Goal: Contribute content

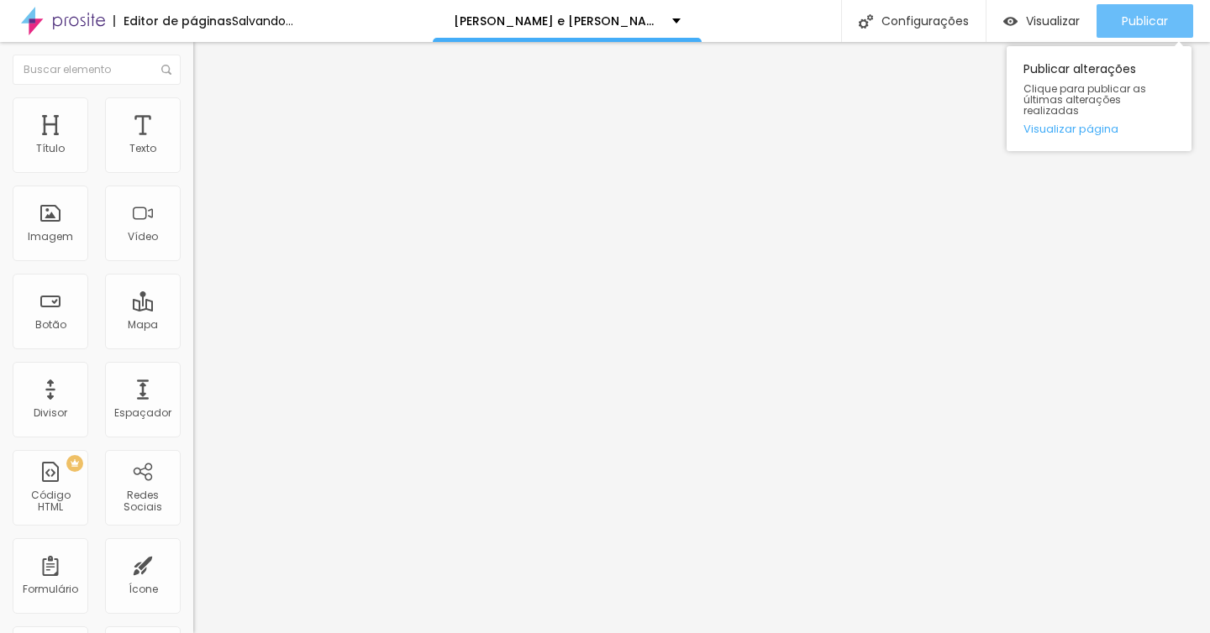
click at [1152, 13] on font "Publicar" at bounding box center [1145, 21] width 46 height 17
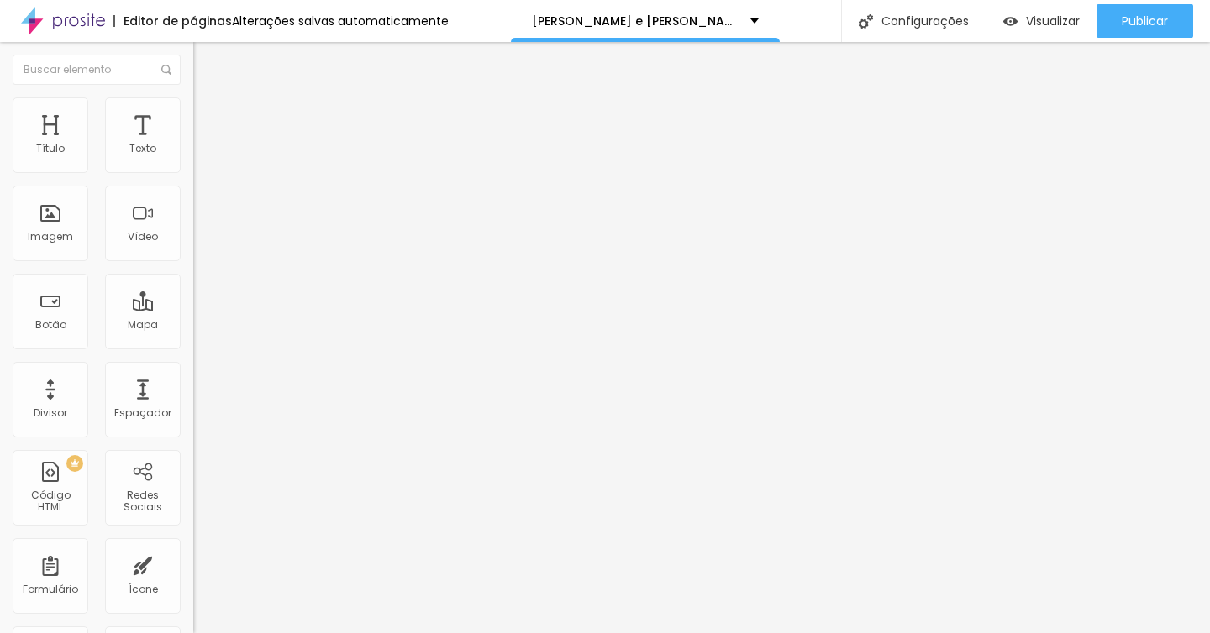
click at [193, 158] on input "[URL][DOMAIN_NAME]" at bounding box center [294, 149] width 202 height 17
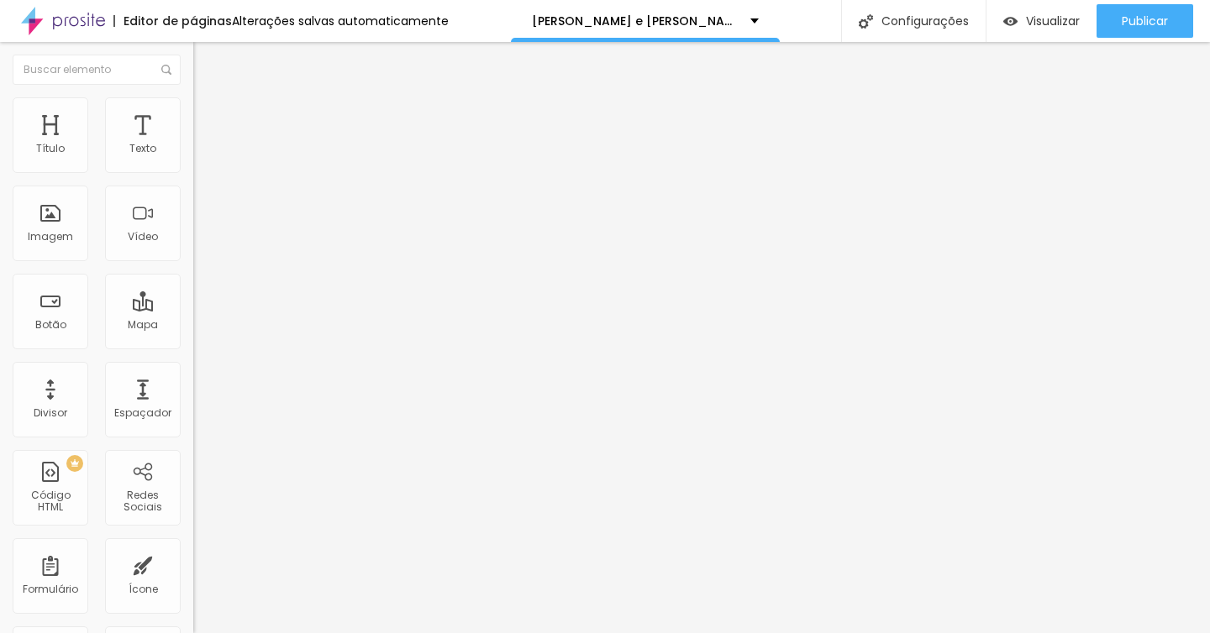
click at [193, 158] on input "[URL][DOMAIN_NAME]" at bounding box center [294, 149] width 202 height 17
paste input "116280643"
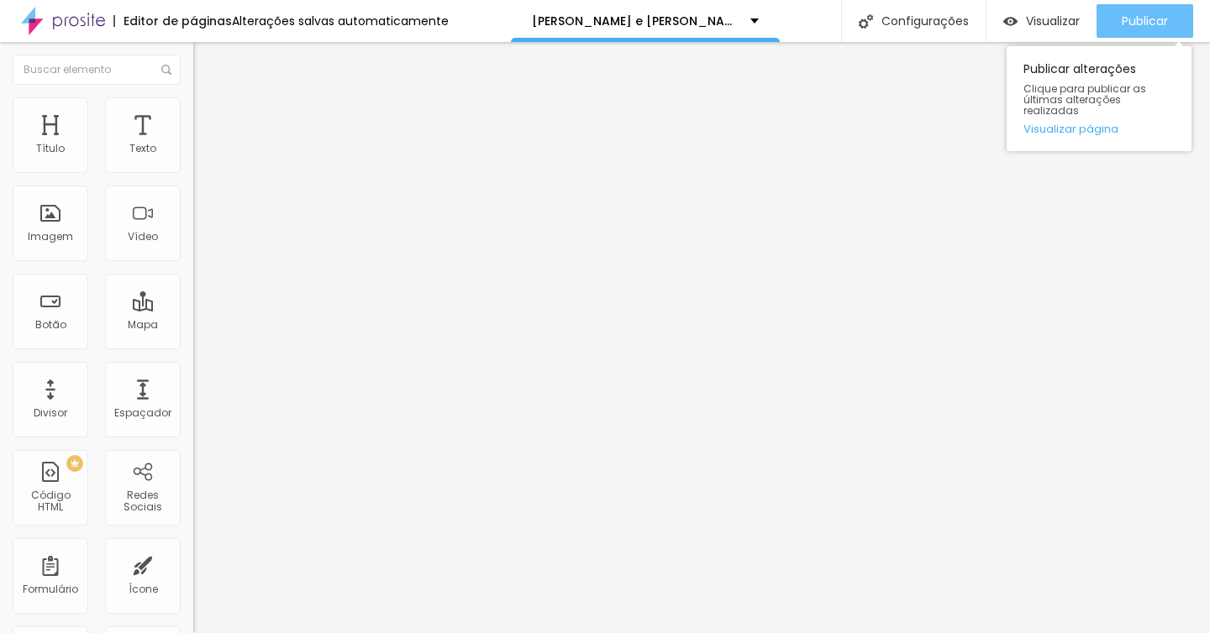
type input "[URL][DOMAIN_NAME]"
click at [1157, 20] on font "Publicar" at bounding box center [1145, 21] width 46 height 17
click at [1122, 21] on font "Publicar" at bounding box center [1145, 21] width 46 height 17
